Goal: Find specific page/section: Find specific page/section

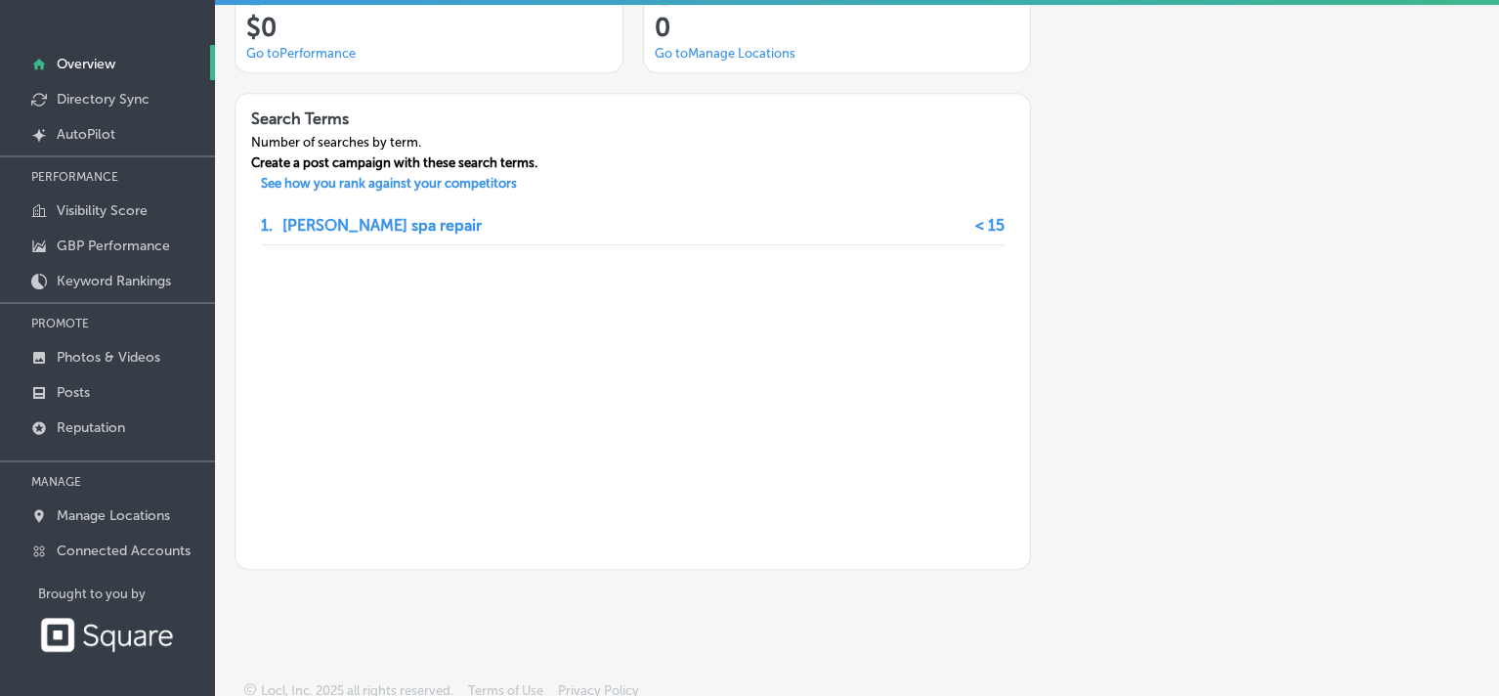
scroll to position [1604, 0]
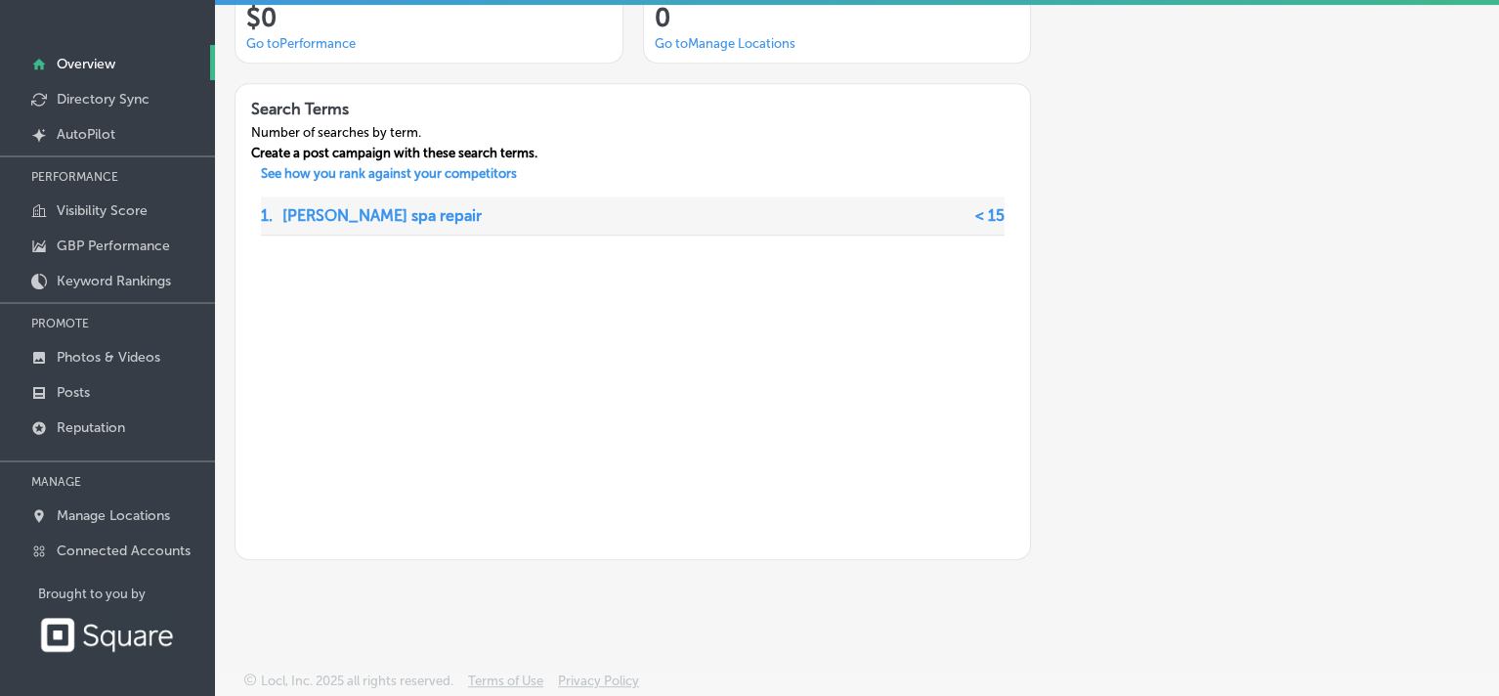
click at [321, 214] on p "[PERSON_NAME] spa repair" at bounding box center [381, 215] width 199 height 38
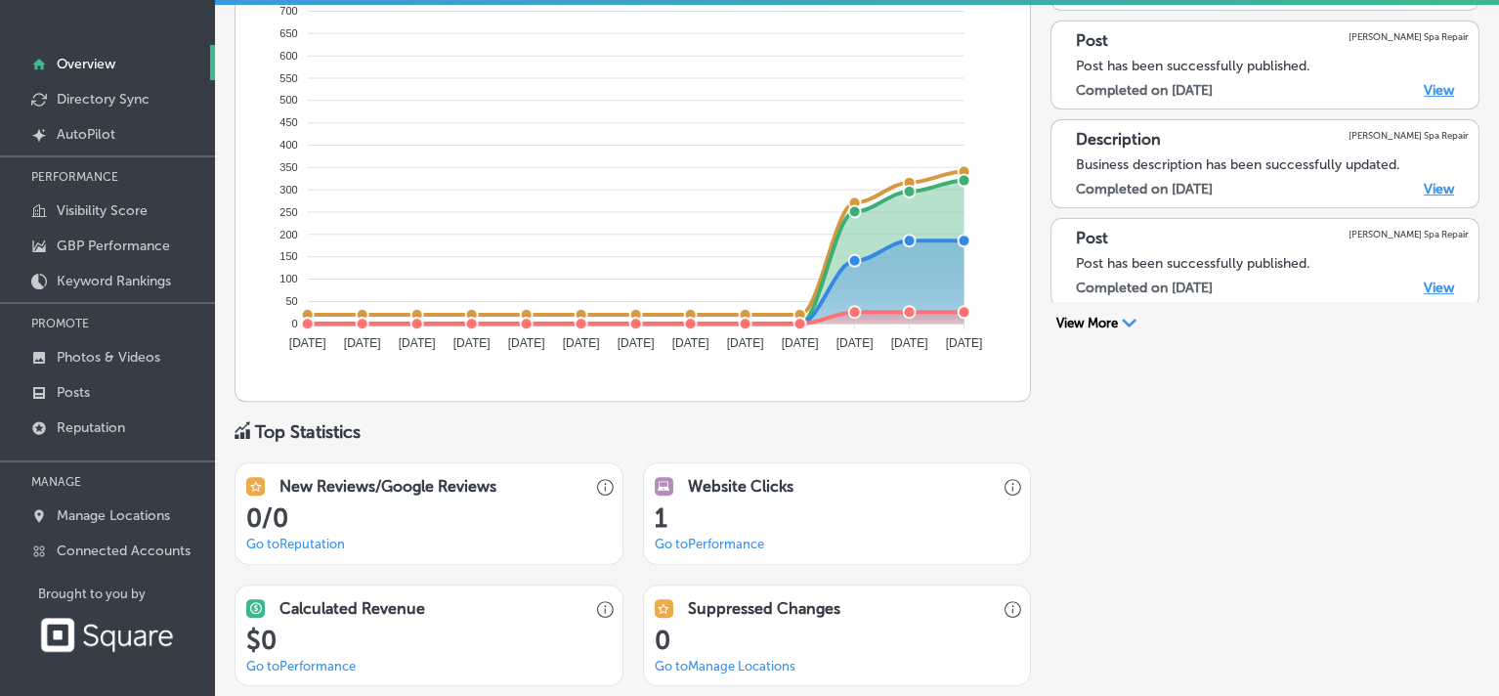
scroll to position [952, 0]
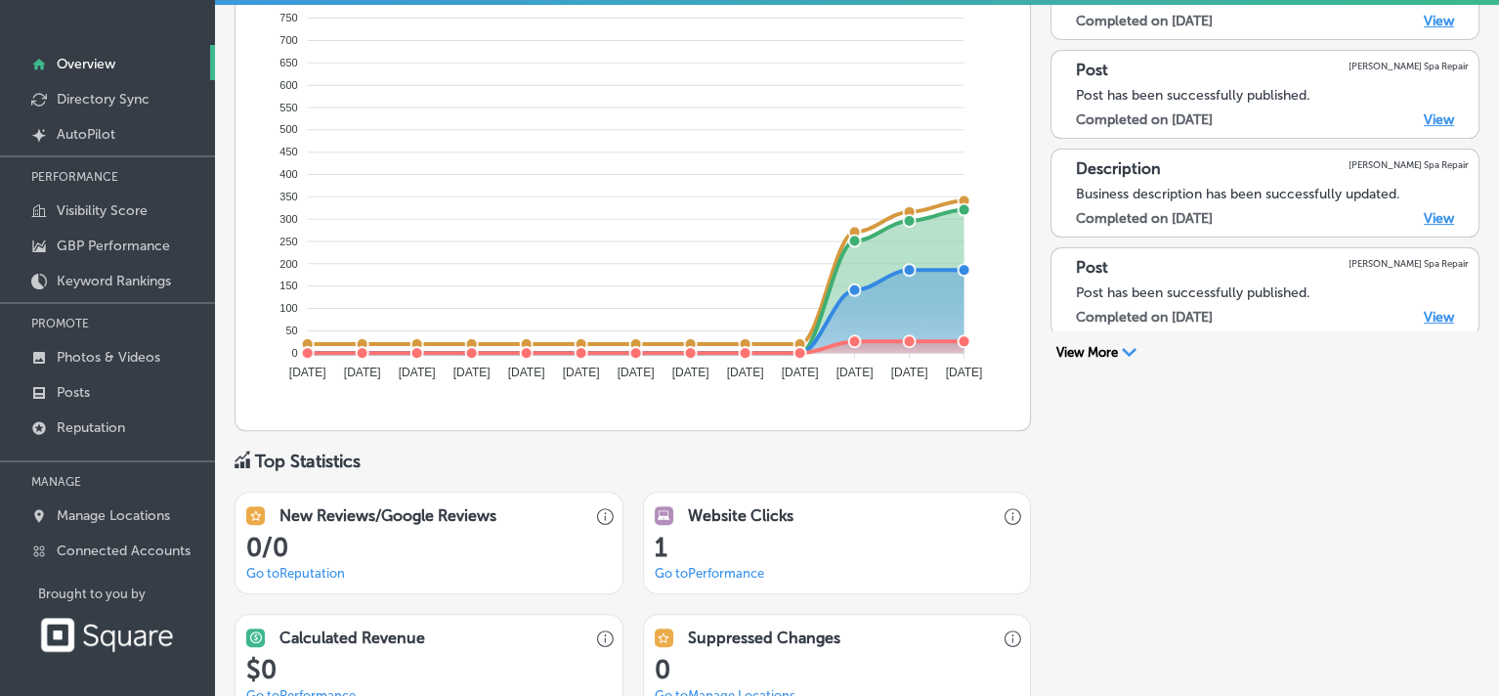
click at [1122, 350] on icon "Path Created with Sketch." at bounding box center [1129, 352] width 15 height 9
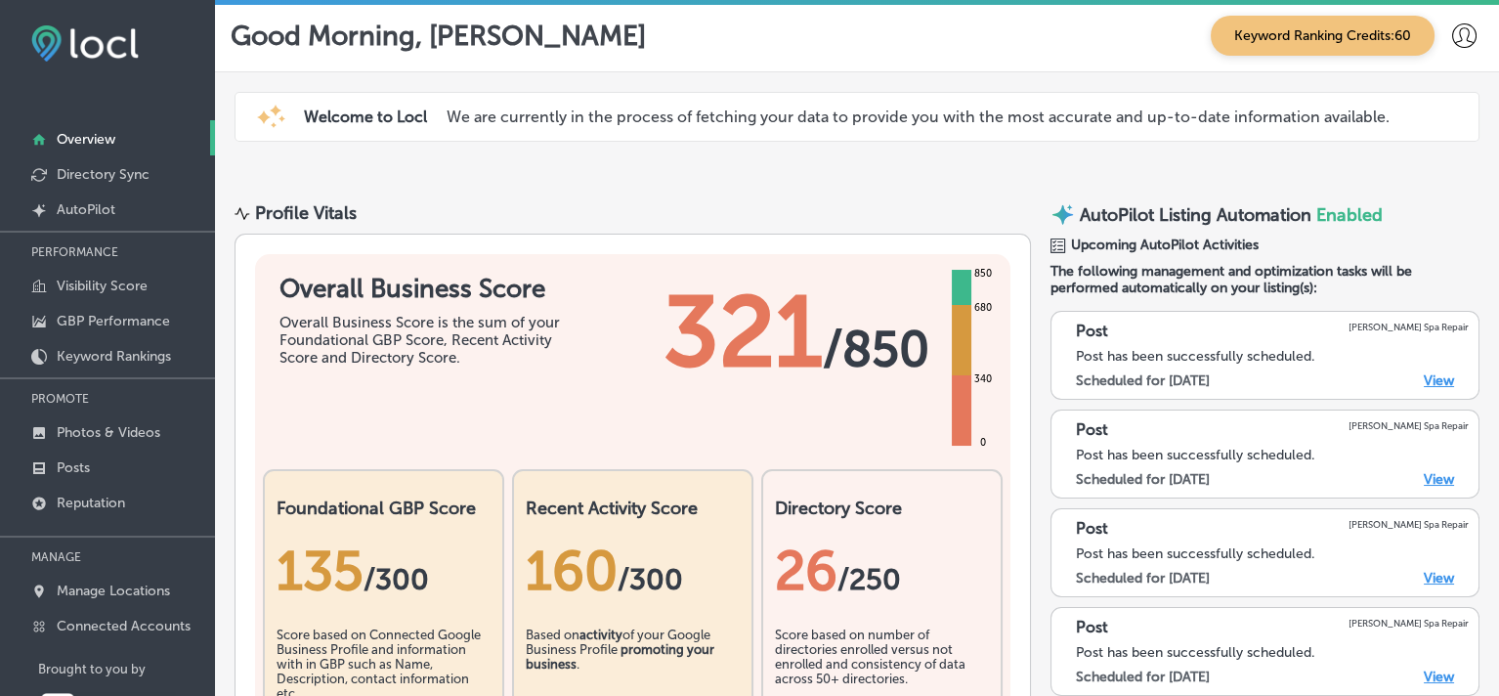
scroll to position [0, 0]
